Goal: Transaction & Acquisition: Download file/media

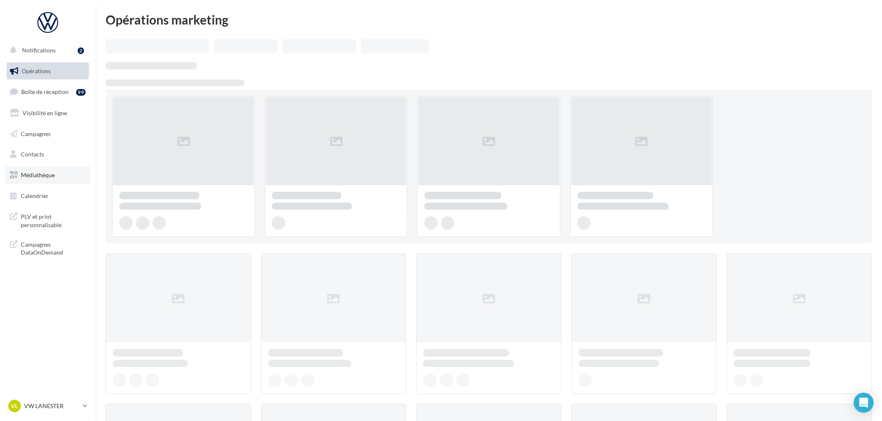
click at [35, 177] on span "Médiathèque" at bounding box center [38, 174] width 34 height 7
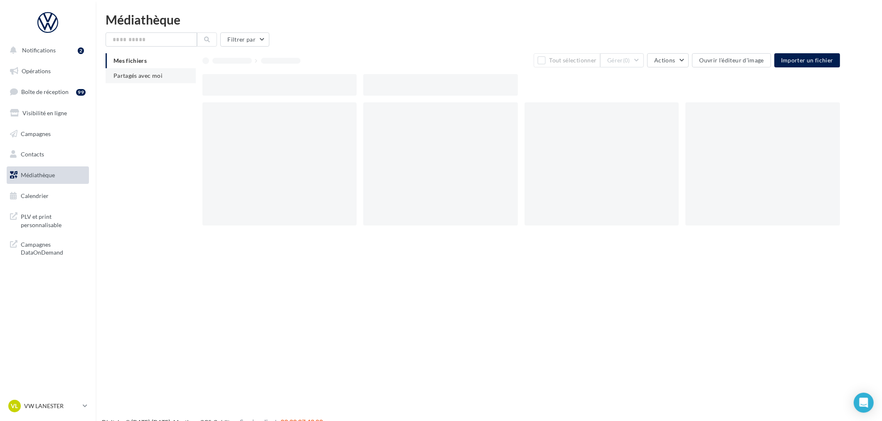
click at [127, 78] on span "Partagés avec moi" at bounding box center [137, 75] width 49 height 7
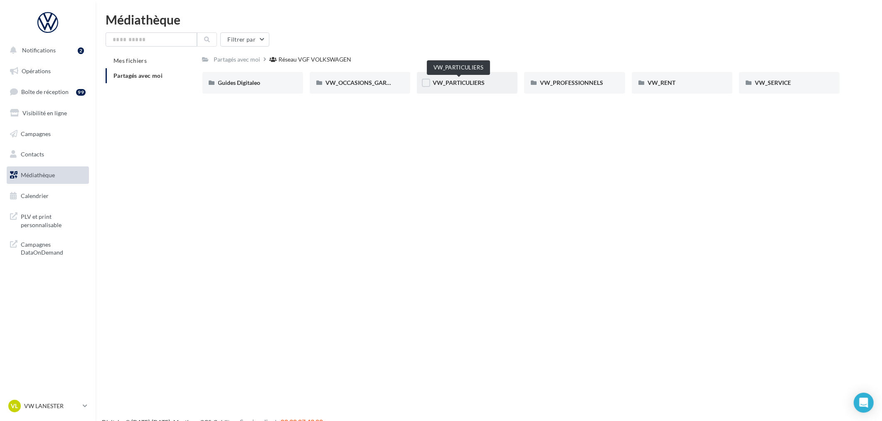
click at [460, 79] on span "VW_PARTICULIERS" at bounding box center [459, 82] width 52 height 7
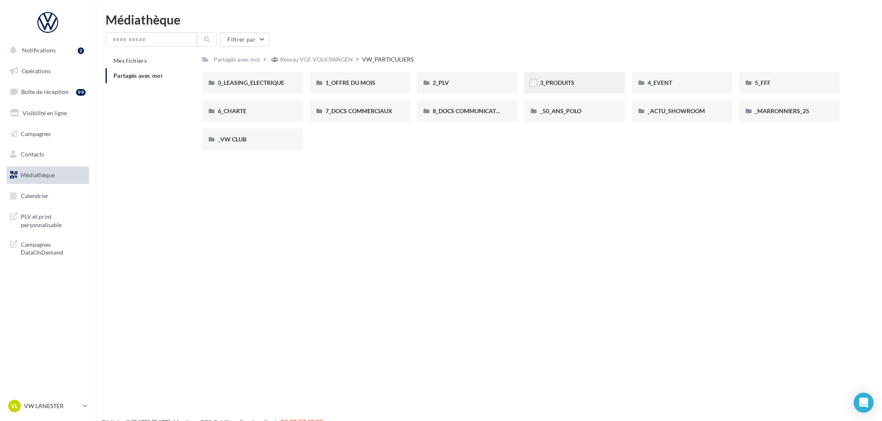
click at [601, 85] on div "3_PRODUITS" at bounding box center [574, 83] width 69 height 8
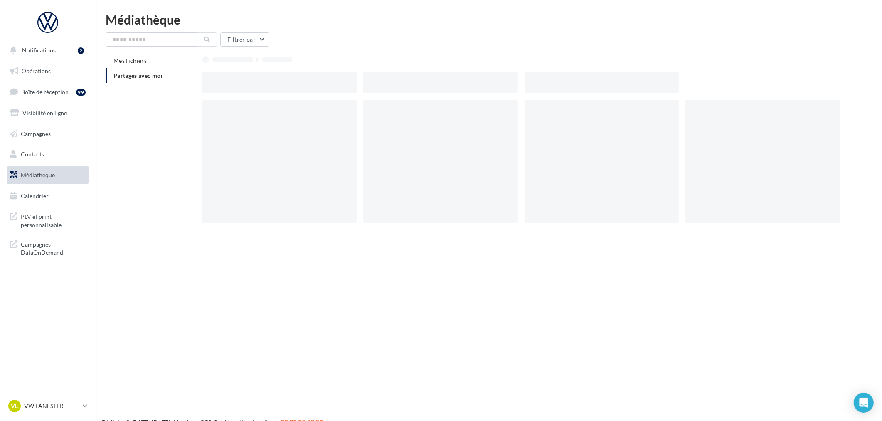
click at [601, 85] on div at bounding box center [602, 82] width 155 height 22
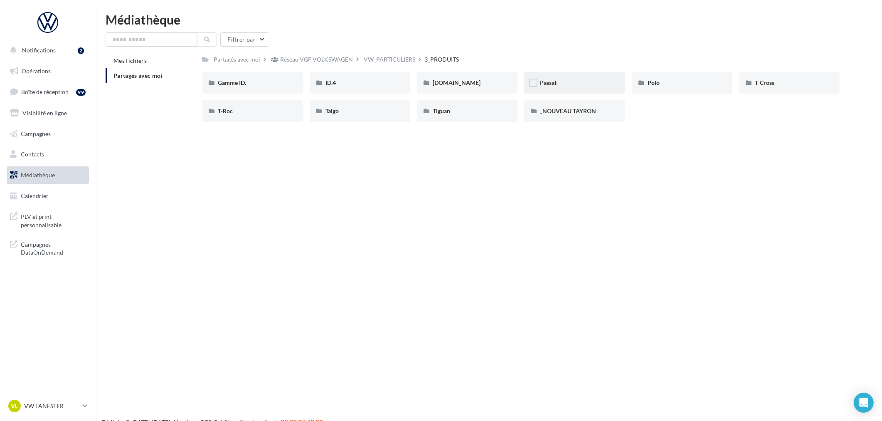
click at [575, 80] on div "Passat" at bounding box center [574, 83] width 69 height 8
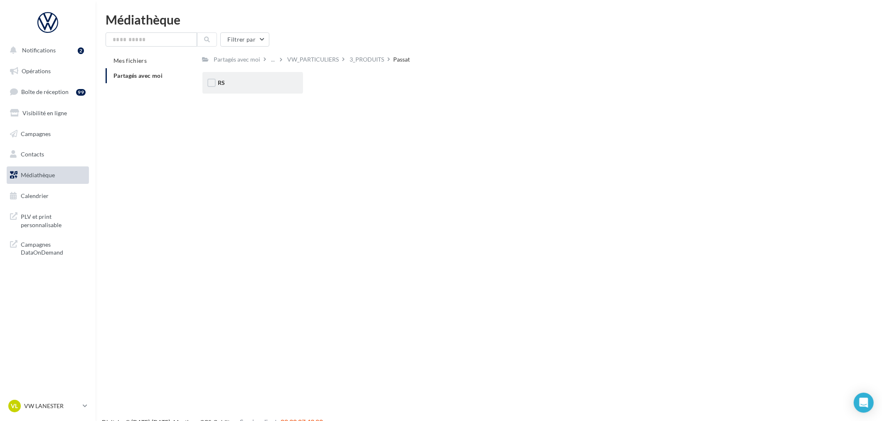
click at [244, 82] on div "RS" at bounding box center [252, 83] width 69 height 8
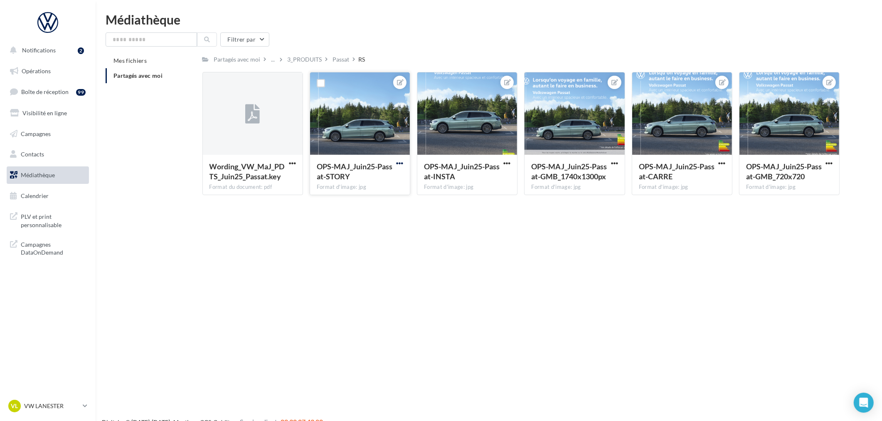
click at [402, 163] on span "button" at bounding box center [399, 163] width 7 height 7
click at [355, 201] on button "Télécharger" at bounding box center [361, 201] width 88 height 22
click at [335, 60] on div "Passat" at bounding box center [341, 59] width 17 height 8
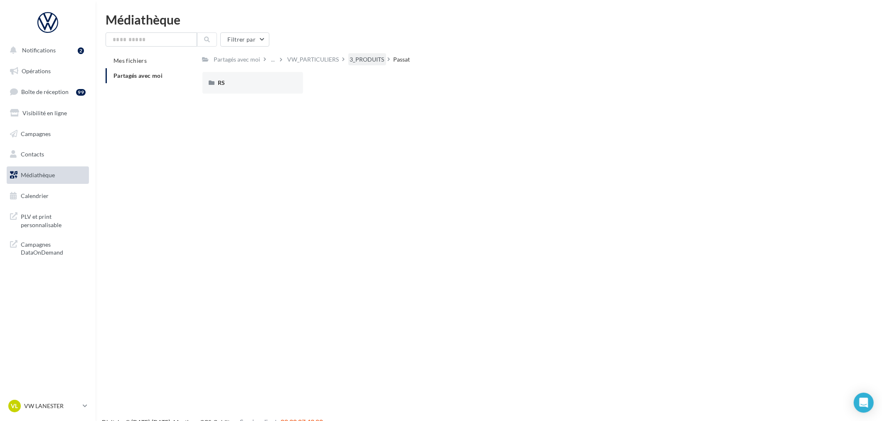
click at [358, 57] on div "3_PRODUITS" at bounding box center [367, 59] width 34 height 8
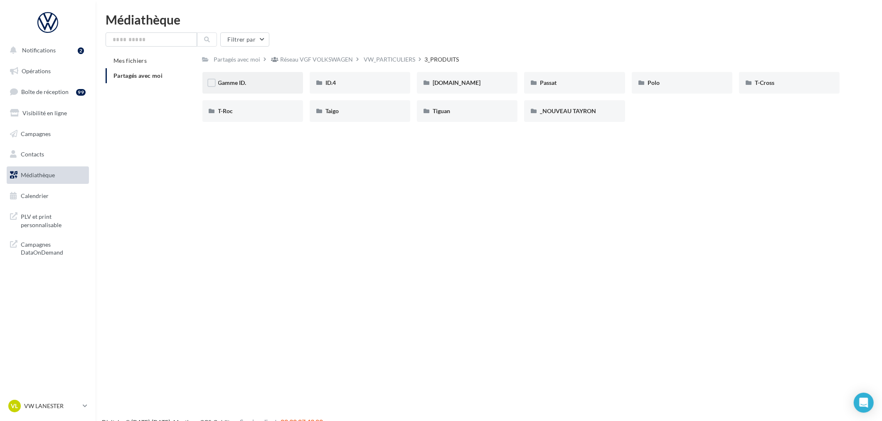
click at [265, 86] on div "Gamme ID." at bounding box center [252, 83] width 69 height 8
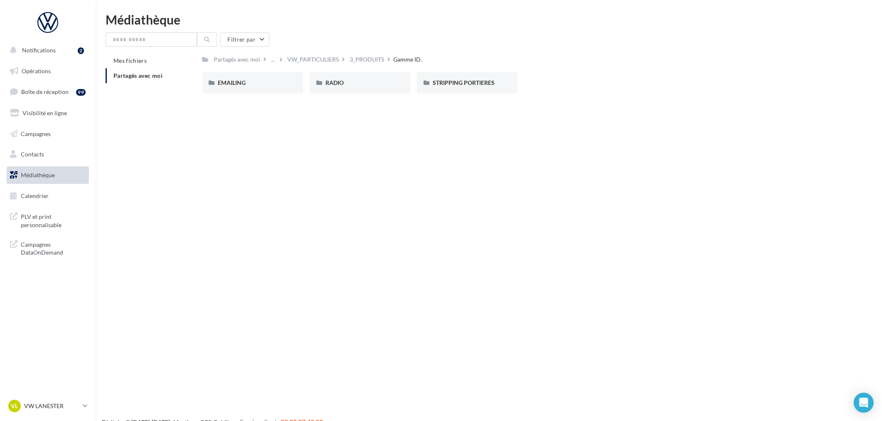
click at [360, 58] on div "3_PRODUITS" at bounding box center [367, 59] width 34 height 8
